Goal: Check status: Check status

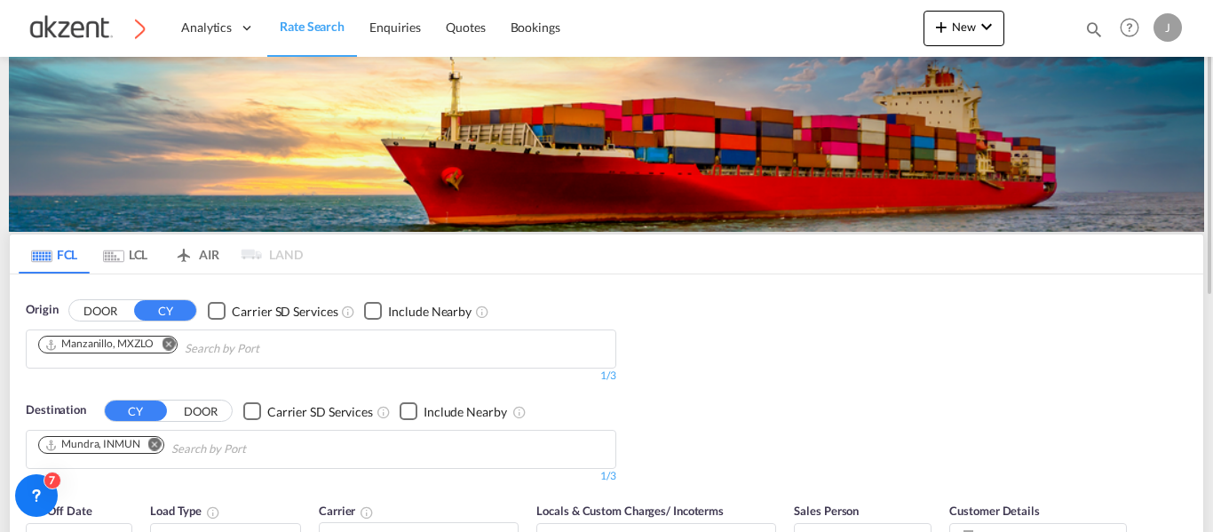
click at [1165, 418] on div "Origin DOOR CY Carrier SD Services Include Nearby [GEOGRAPHIC_DATA], MXZLO 1/3 …" at bounding box center [607, 383] width 1194 height 219
click at [1186, 421] on div "Origin DOOR CY Carrier SD Services Include Nearby [GEOGRAPHIC_DATA], MXZLO 1/3 …" at bounding box center [607, 383] width 1194 height 219
click at [1091, 28] on md-icon "icon-magnify" at bounding box center [1095, 30] width 20 height 20
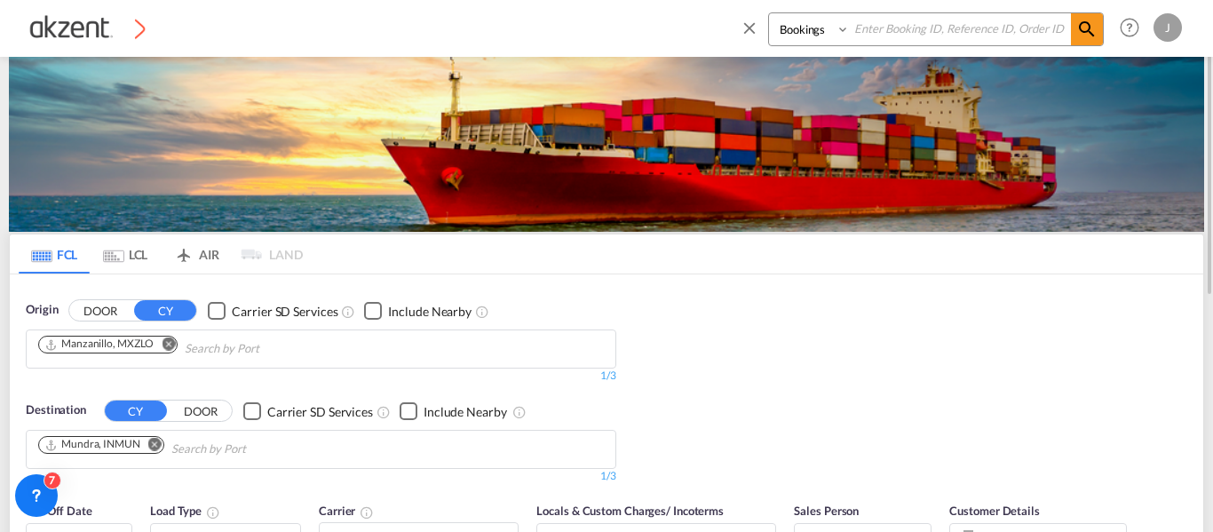
click at [963, 29] on input at bounding box center [960, 28] width 221 height 31
paste input "AKZ000007674"
type input "AKZ000007674"
click at [1091, 36] on md-icon "icon-magnify" at bounding box center [1087, 29] width 21 height 21
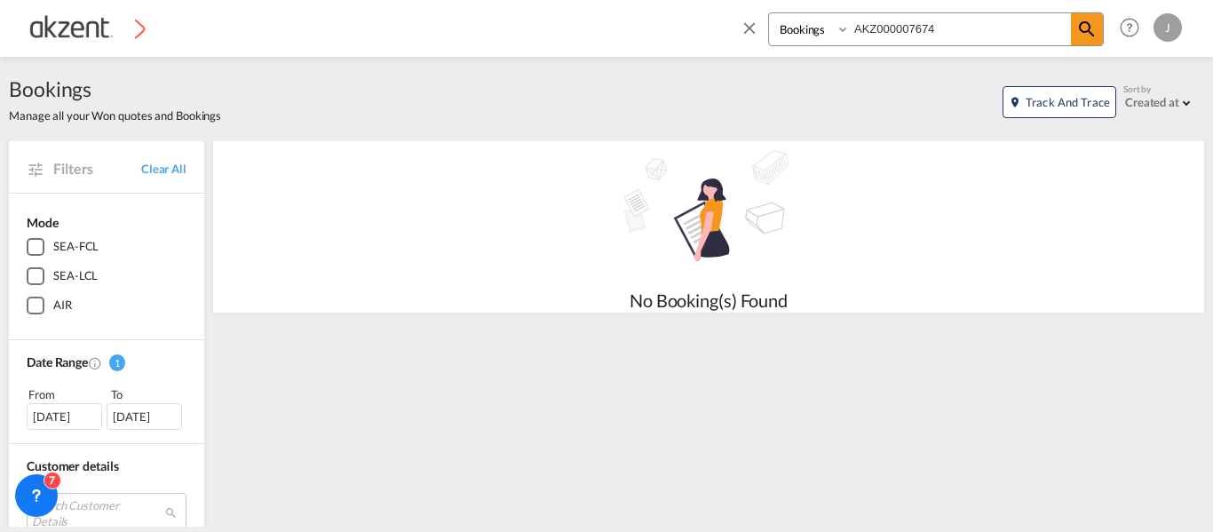
click at [809, 22] on select "Bookings Quotes Enquiries" at bounding box center [811, 29] width 84 height 32
select select "Quotes"
click at [769, 13] on select "Bookings Quotes Enquiries" at bounding box center [811, 29] width 84 height 32
click at [1100, 33] on span at bounding box center [1087, 29] width 32 height 32
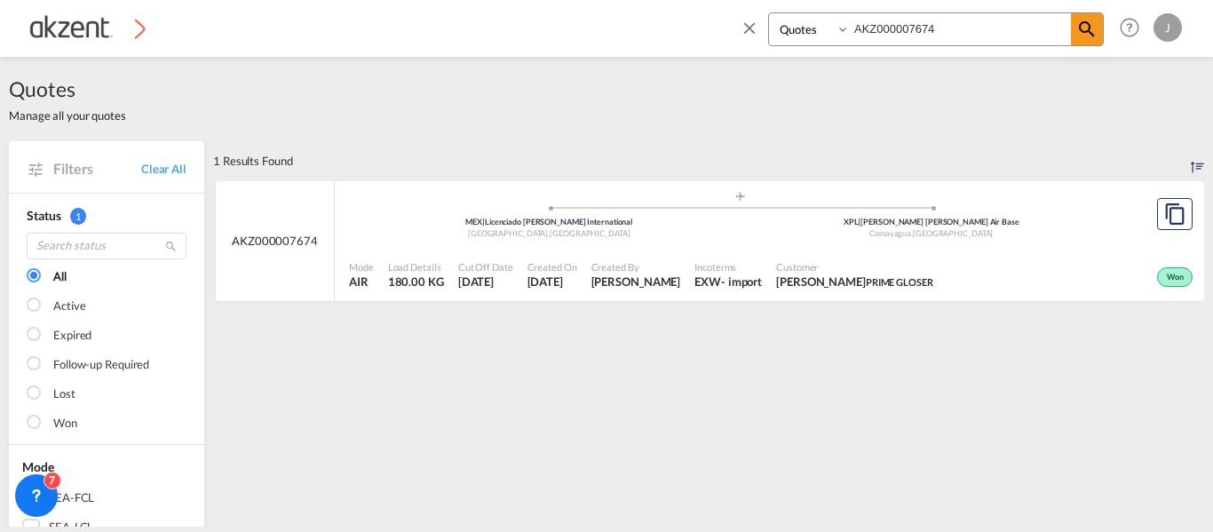
click at [727, 249] on div "Mode AIR Load Details 180.00 KG Cut Off Date [DATE] Created On [DATE] Created B…" at bounding box center [770, 275] width 870 height 53
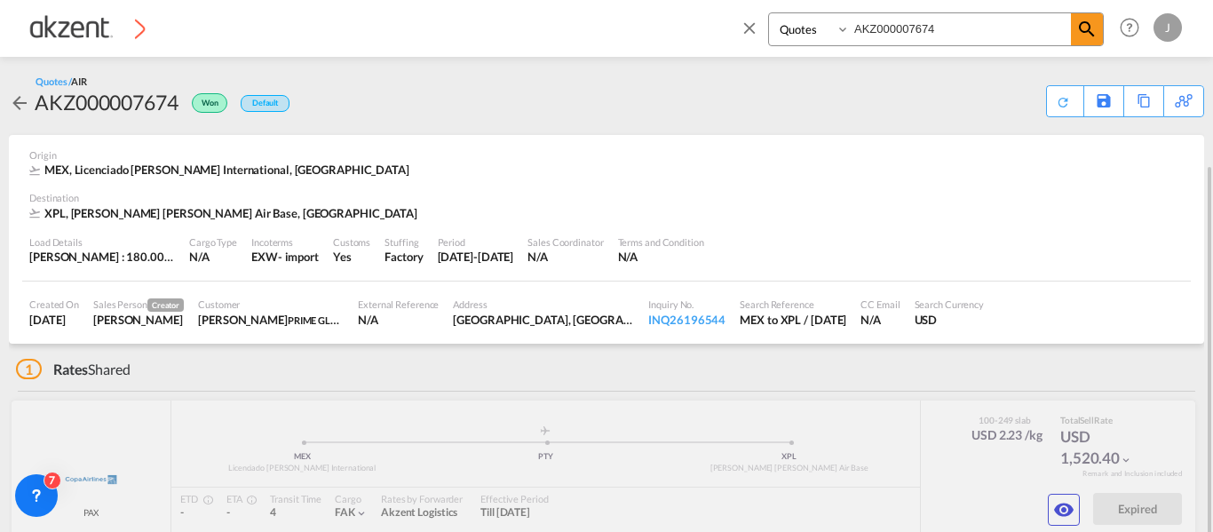
scroll to position [96, 0]
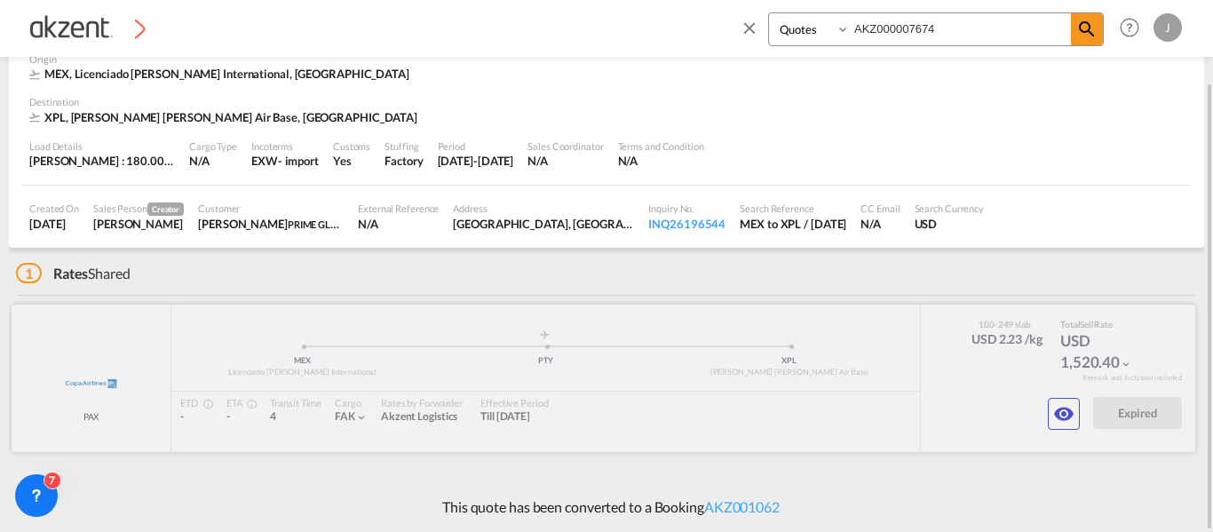
click at [515, 387] on div at bounding box center [604, 378] width 1184 height 147
click at [1054, 413] on button "button" at bounding box center [1064, 414] width 32 height 32
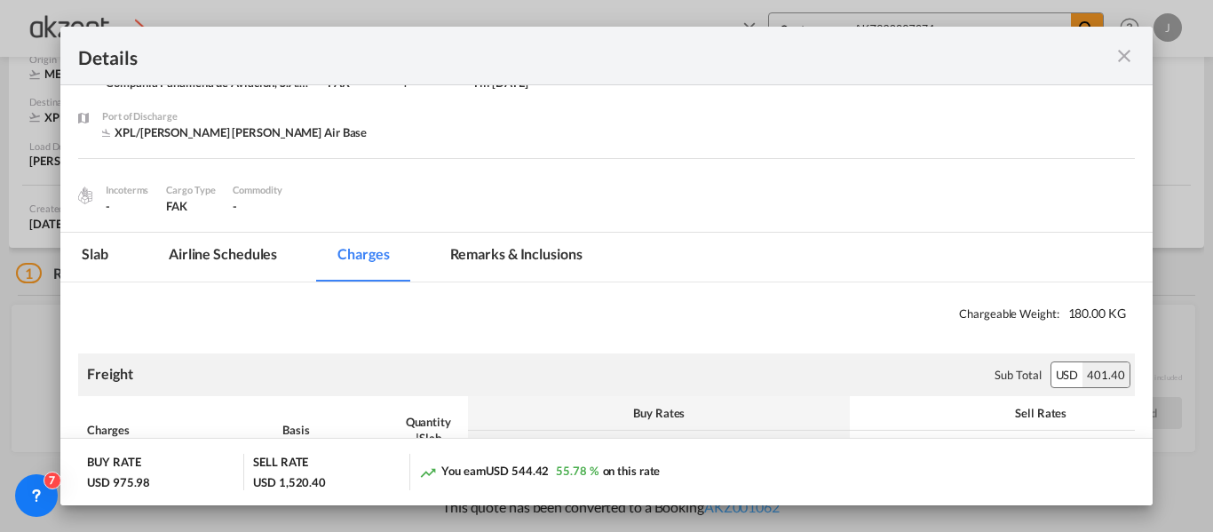
scroll to position [266, 0]
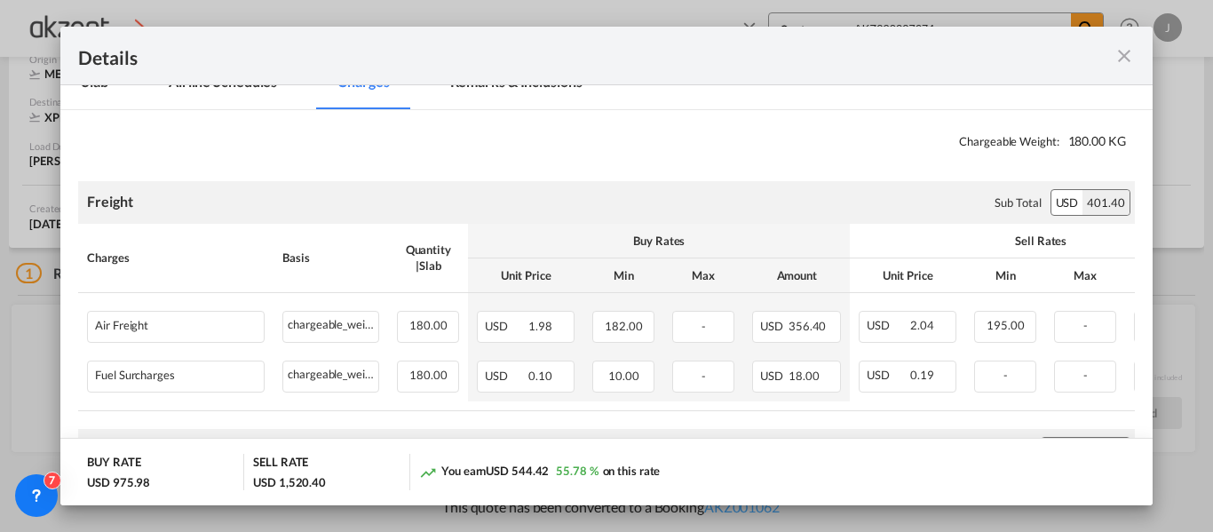
click at [1125, 45] on md-icon "icon-close fg-AAA8AD m-0 cursor" at bounding box center [1124, 55] width 21 height 21
